Goal: Information Seeking & Learning: Learn about a topic

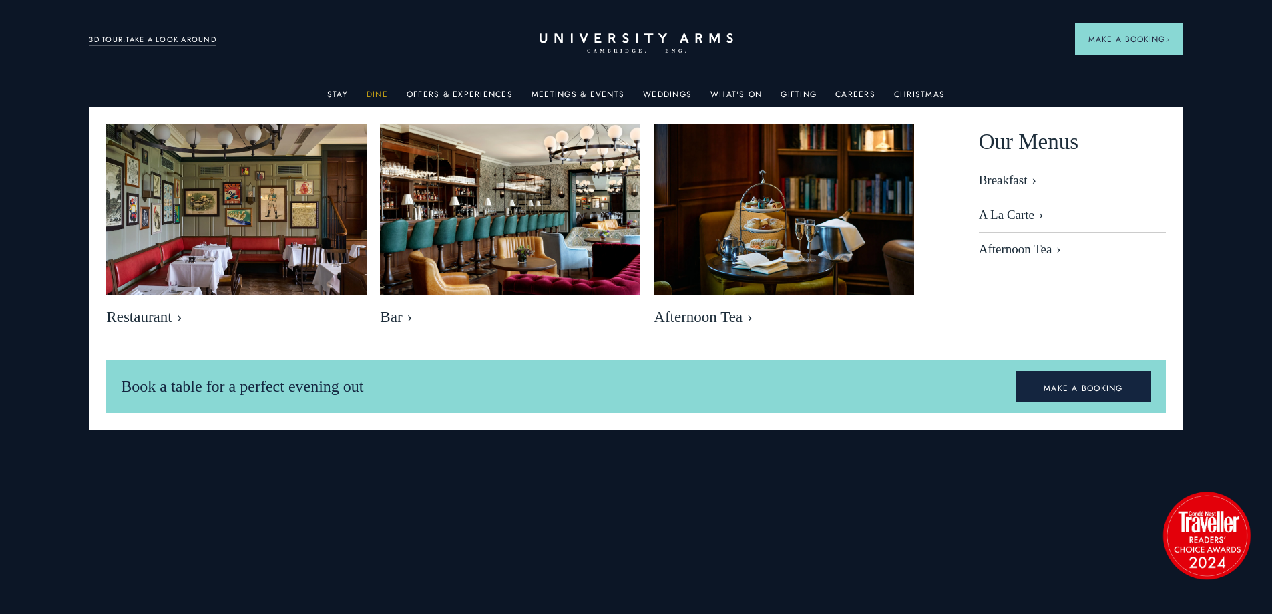
click at [381, 90] on link "Dine" at bounding box center [377, 98] width 21 height 17
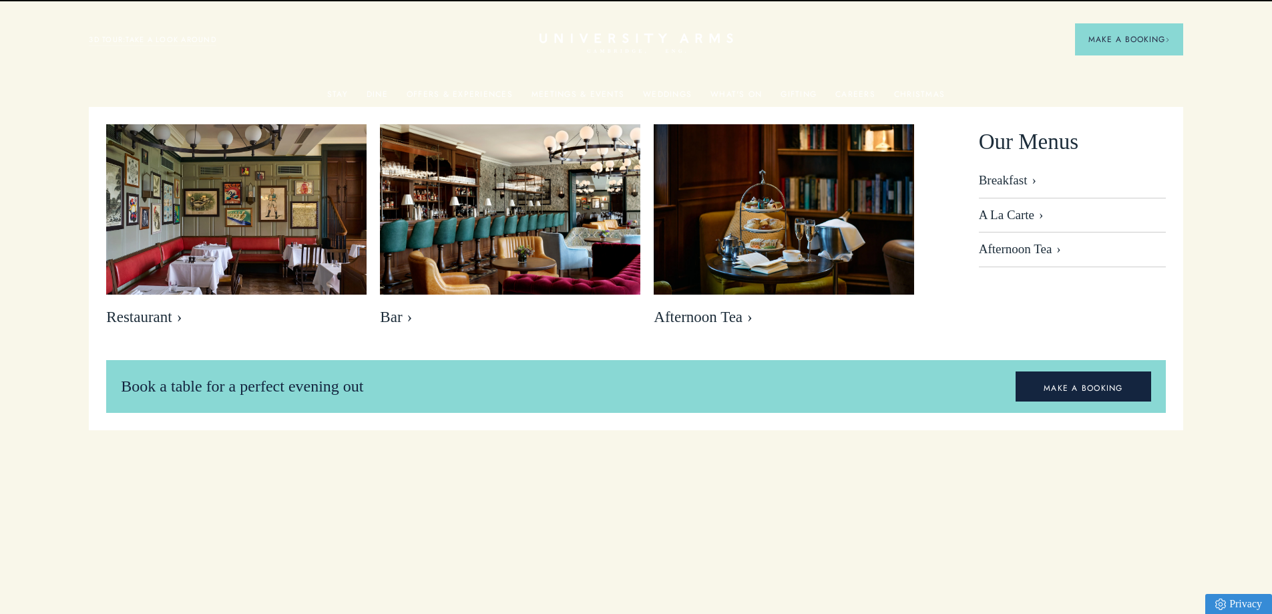
click at [784, 265] on img at bounding box center [784, 211] width 261 height 174
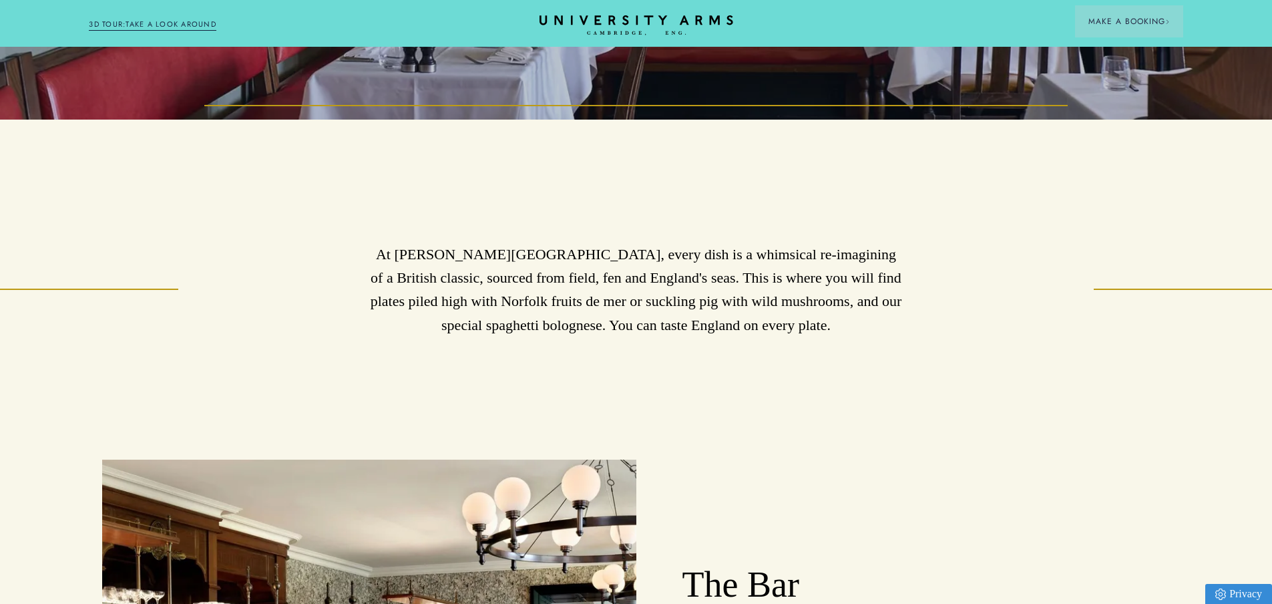
scroll to position [401, 0]
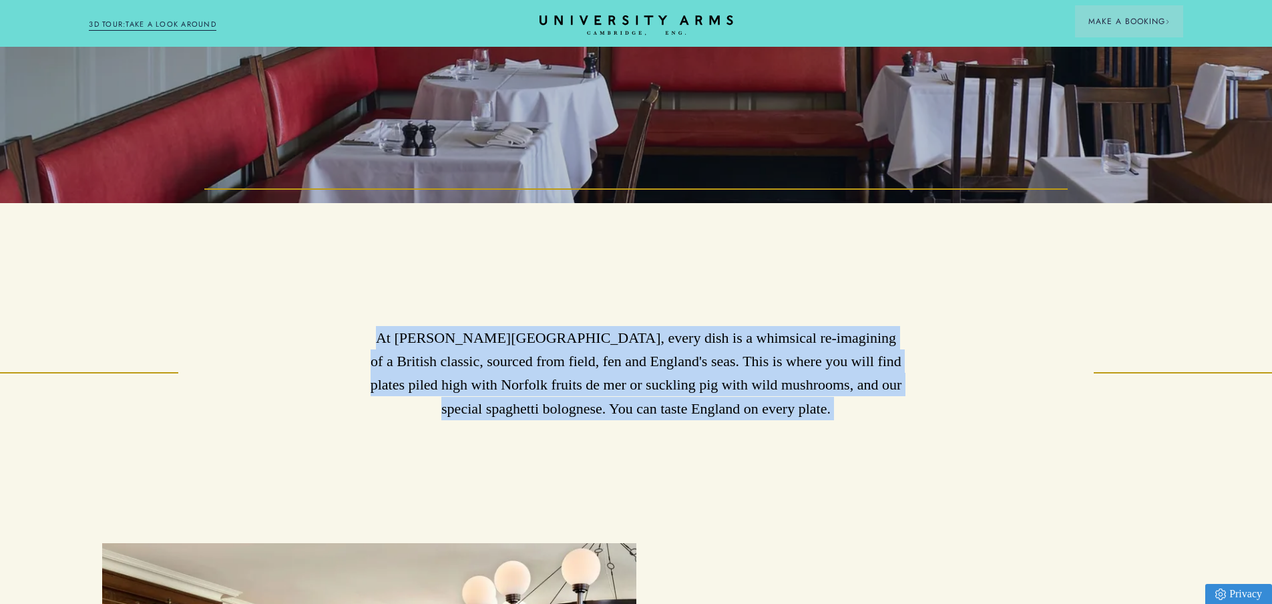
drag, startPoint x: 373, startPoint y: 347, endPoint x: 785, endPoint y: 432, distance: 420.9
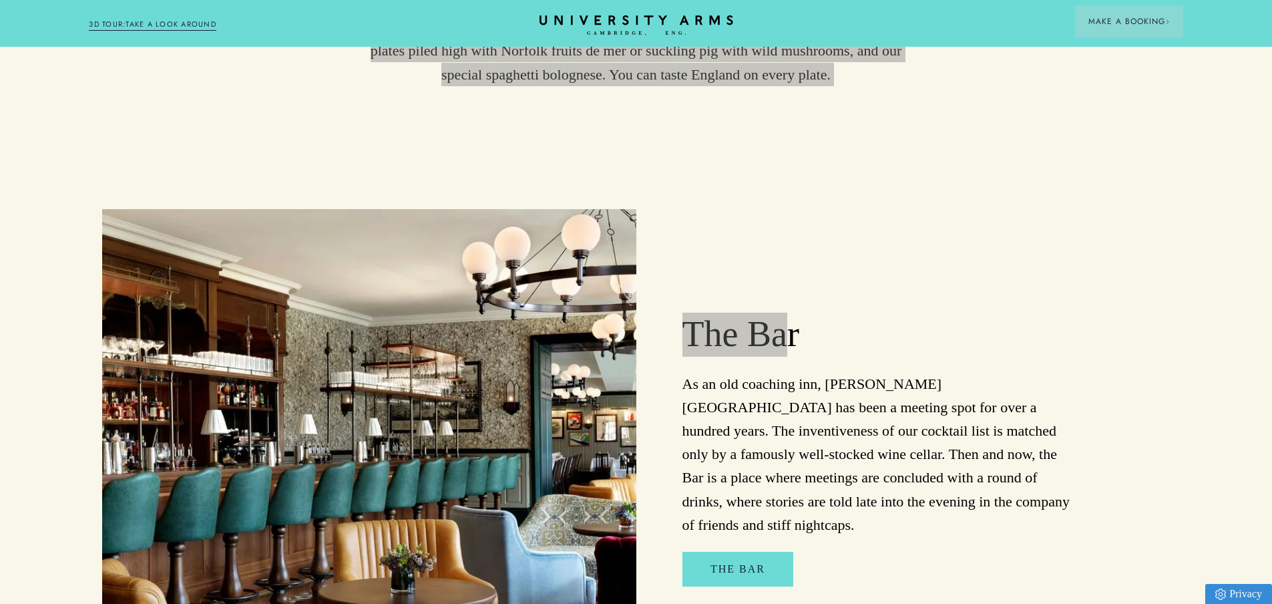
scroll to position [534, 0]
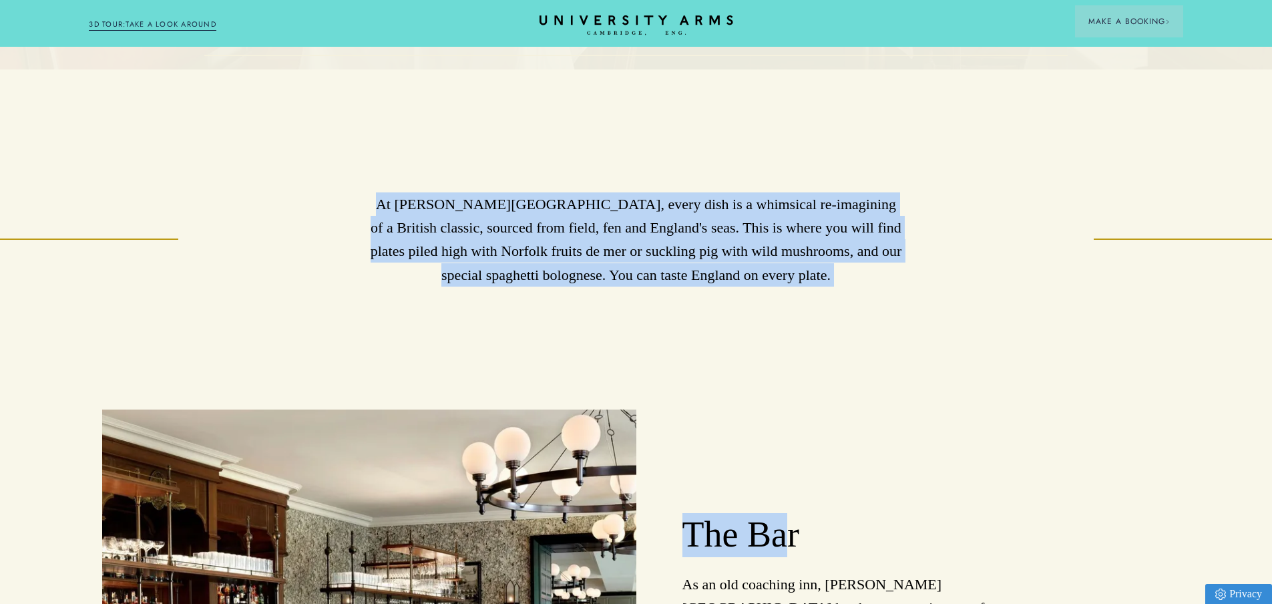
click at [731, 287] on p "At [PERSON_NAME][GEOGRAPHIC_DATA], every dish is a whimsical re-imagining of a …" at bounding box center [636, 239] width 534 height 94
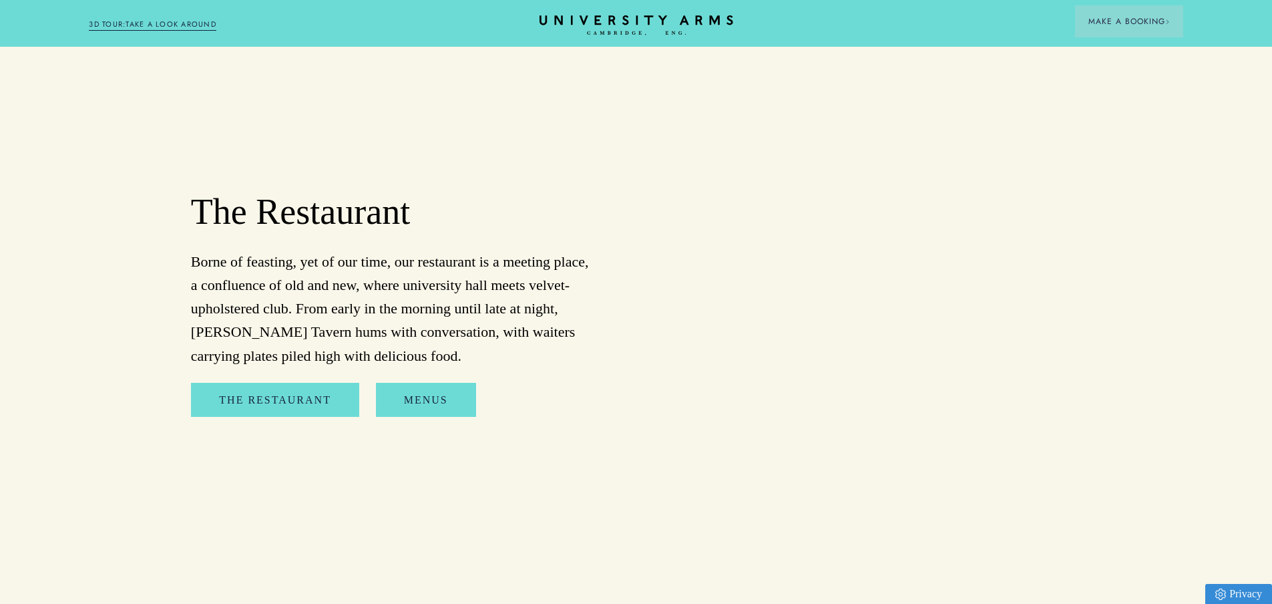
scroll to position [1403, 0]
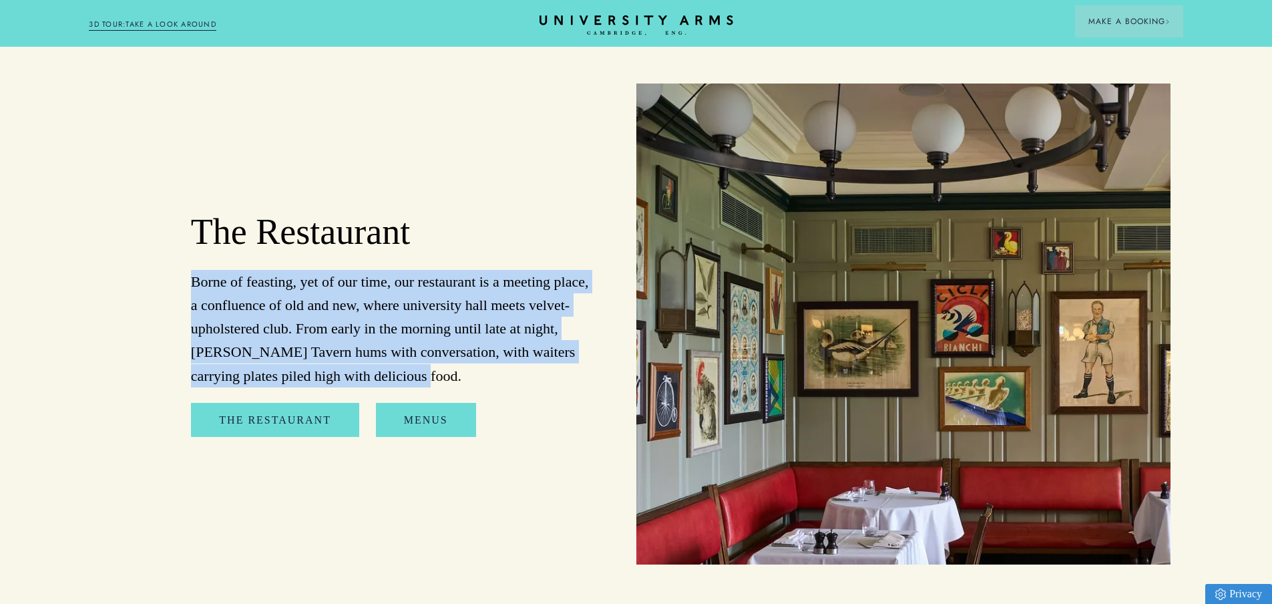
drag, startPoint x: 281, startPoint y: 329, endPoint x: 418, endPoint y: 403, distance: 156.3
click at [418, 403] on div "The Restaurant Borne of feasting, yet of our time, our restaurant is a meeting …" at bounding box center [369, 323] width 534 height 481
copy p "Borne of feasting, yet of our time, our restaurant is a meeting place, a conflu…"
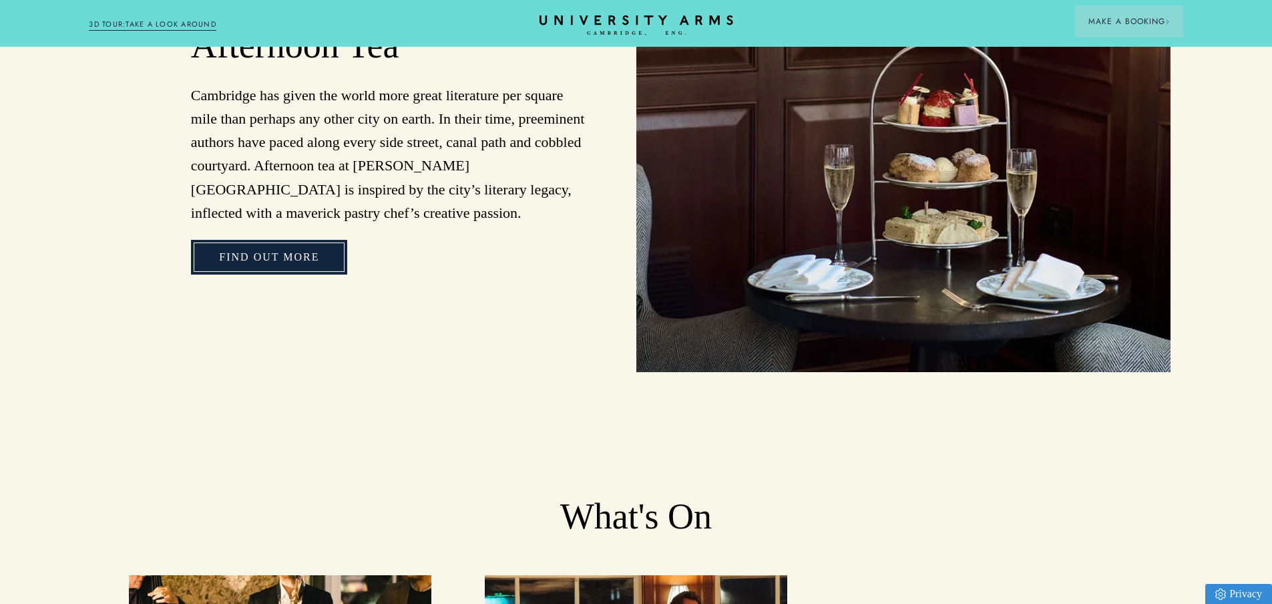
scroll to position [2004, 0]
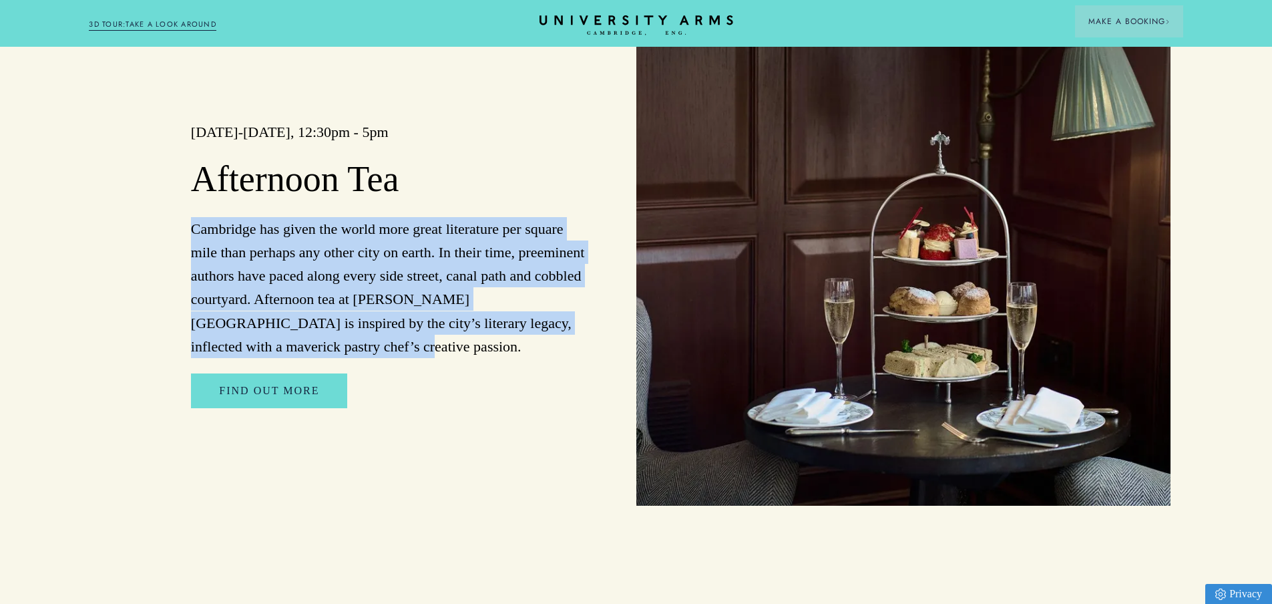
drag, startPoint x: 190, startPoint y: 235, endPoint x: 264, endPoint y: 373, distance: 156.6
click at [264, 373] on div "[DATE]-[DATE], 12:30pm - 5pm Afternoon Tea Cambridge has given the world more g…" at bounding box center [369, 265] width 534 height 481
copy p "Cambridge has given the world more great literature per square mile than perhap…"
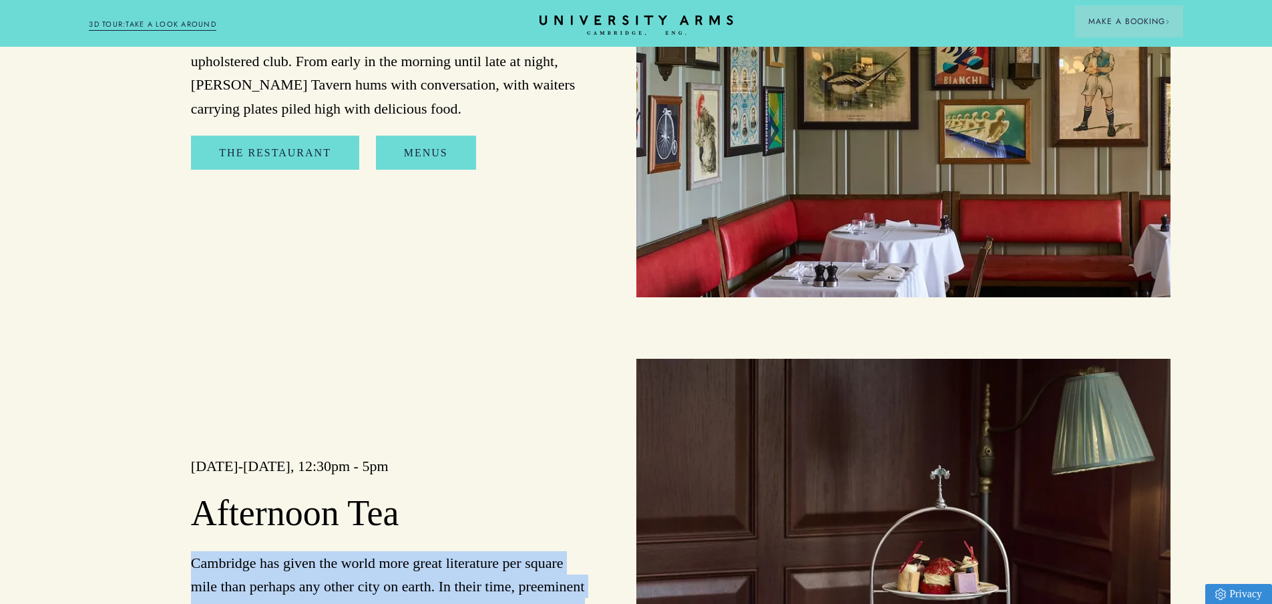
scroll to position [1470, 0]
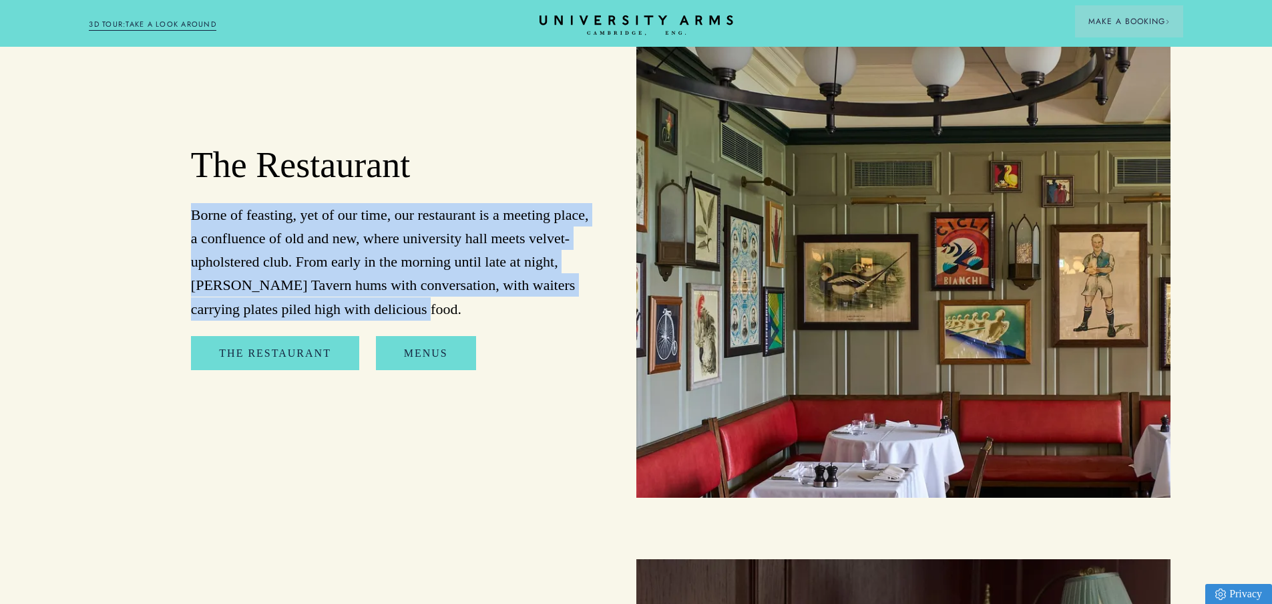
drag, startPoint x: 186, startPoint y: 219, endPoint x: 416, endPoint y: 325, distance: 253.1
click at [416, 325] on div "The Restaurant Borne of feasting, yet of our time, our restaurant is a meeting …" at bounding box center [369, 257] width 534 height 481
copy p "Borne of feasting, yet of our time, our restaurant is a meeting place, a conflu…"
